Goal: Task Accomplishment & Management: Complete application form

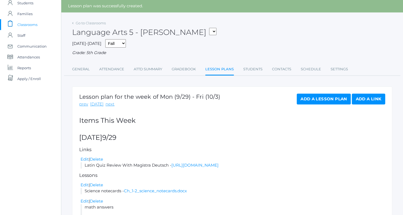
scroll to position [17, 0]
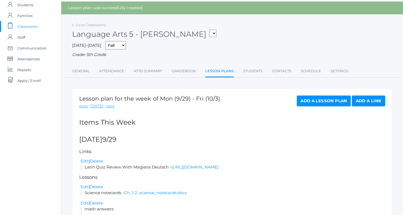
select select "1967"
click option "05LA - Language Arts 5 [PERSON_NAME]" at bounding box center [0, 0] width 0 height 0
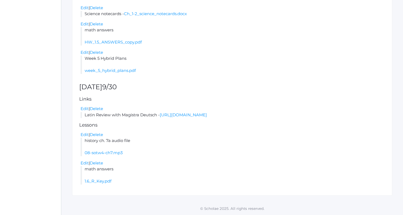
scroll to position [207, 0]
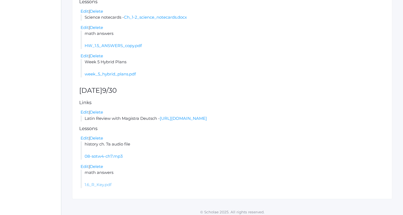
click at [99, 188] on link "1.6_R_Key.pdf" at bounding box center [98, 184] width 27 height 5
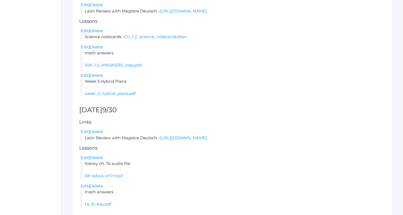
scroll to position [216, 0]
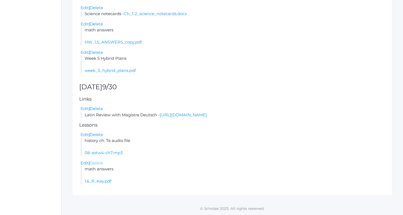
click at [101, 164] on link "Delete" at bounding box center [96, 163] width 13 height 5
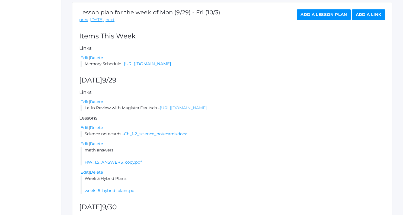
scroll to position [84, 0]
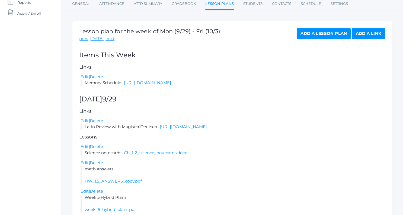
click at [322, 30] on link "Add a Lesson Plan" at bounding box center [323, 33] width 54 height 11
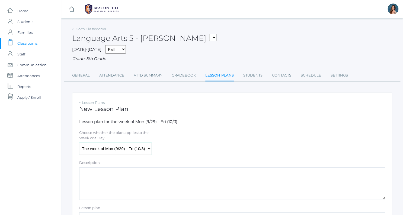
select select "2025-09-30"
click option "Tuesday (9/30)" at bounding box center [0, 0] width 0 height 0
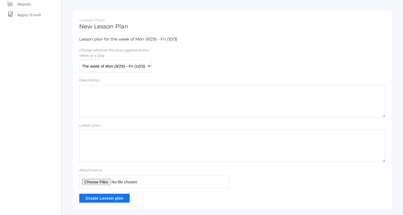
scroll to position [96, 0]
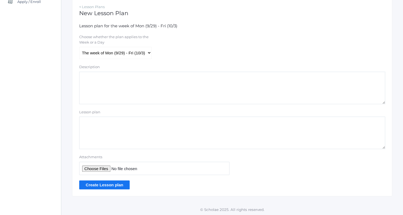
click at [92, 122] on textarea "Lesson plan" at bounding box center [232, 133] width 306 height 33
type textarea "math answers"
click at [94, 167] on input "Attachments" at bounding box center [154, 168] width 150 height 13
type input "C:\fakepath\RETEACH 1.6 ANSWERS copy.pdf"
click at [103, 185] on input "Create Lesson plan" at bounding box center [104, 185] width 50 height 9
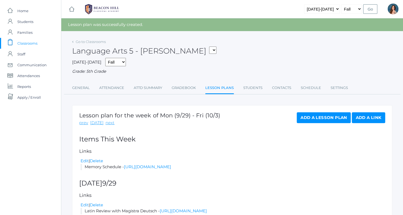
click at [209, 47] on select "05ART - Art 5 Salazar 05CITIZEN - Citizenship and Stewardship 5 Salazar 05CITIZ…" at bounding box center [212, 50] width 7 height 7
select select "1968"
click option "05LA - Language Arts 5 [PERSON_NAME]" at bounding box center [0, 0] width 0 height 0
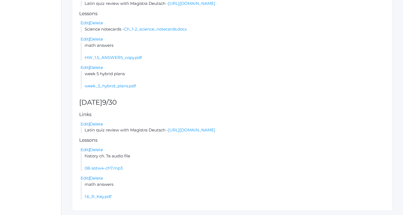
scroll to position [183, 0]
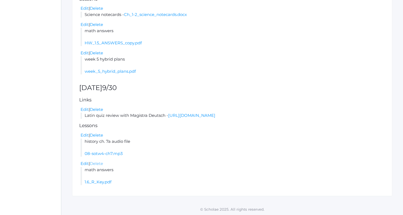
click at [102, 164] on link "Delete" at bounding box center [96, 163] width 13 height 5
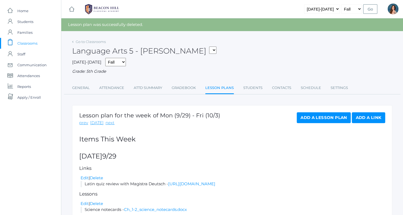
click at [309, 116] on link "Add a Lesson Plan" at bounding box center [323, 117] width 54 height 11
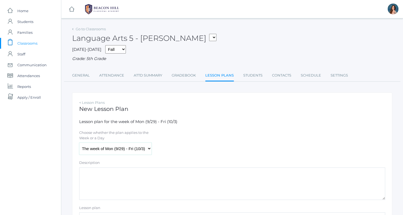
select select "[DATE]"
click option "[DATE] (9/30)" at bounding box center [0, 0] width 0 height 0
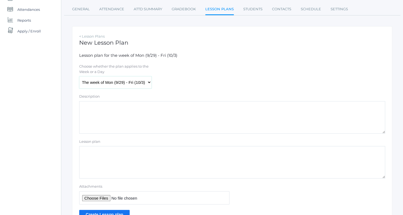
scroll to position [72, 0]
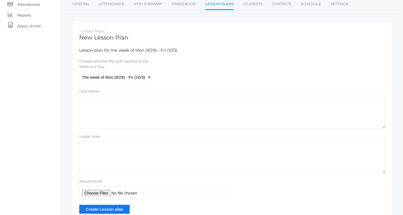
click at [88, 150] on textarea "Lesson plan" at bounding box center [232, 157] width 306 height 33
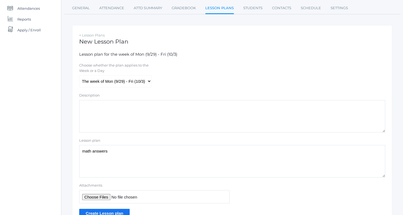
scroll to position [67, 0]
type textarea "math answers"
click at [86, 196] on input "Attachments" at bounding box center [154, 197] width 150 height 13
type input "C:\fakepath\RETEACH 1.6 ANSWERS copy.pdf"
click at [104, 212] on input "Create Lesson plan" at bounding box center [104, 214] width 50 height 9
